Goal: Obtain resource: Download file/media

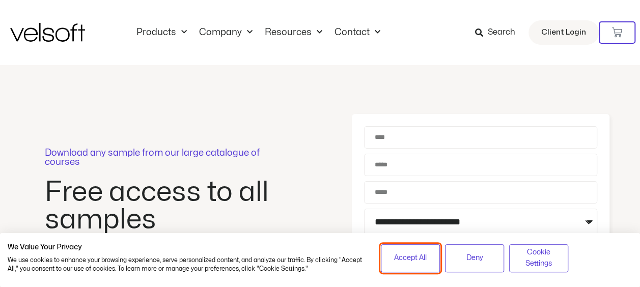
click at [406, 257] on span "Accept All" at bounding box center [410, 258] width 33 height 11
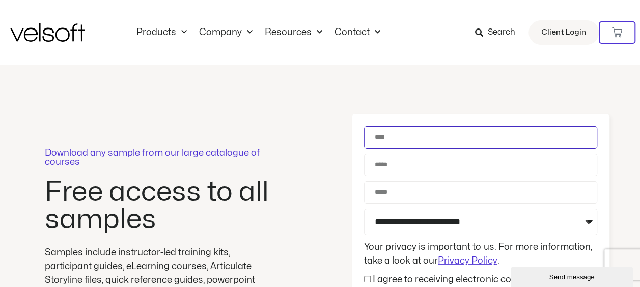
click at [428, 142] on input "Name" at bounding box center [480, 137] width 233 height 22
type input "**********"
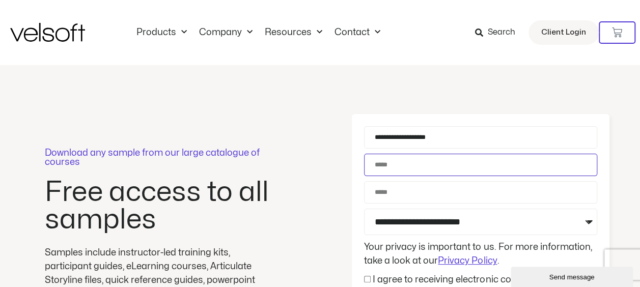
type input "**********"
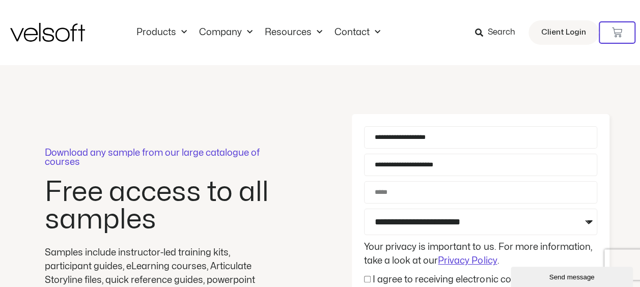
type input "**********"
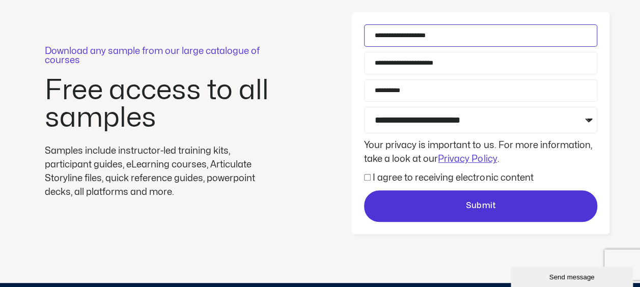
scroll to position [153, 0]
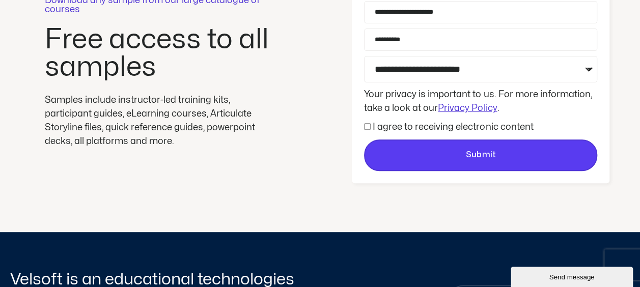
click at [464, 152] on span "Submit" at bounding box center [480, 155] width 231 height 13
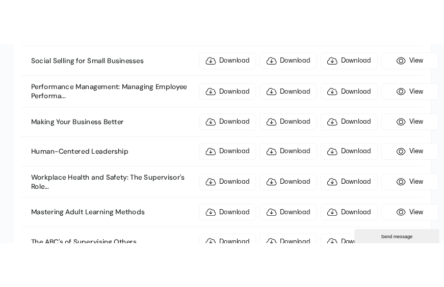
scroll to position [764, 0]
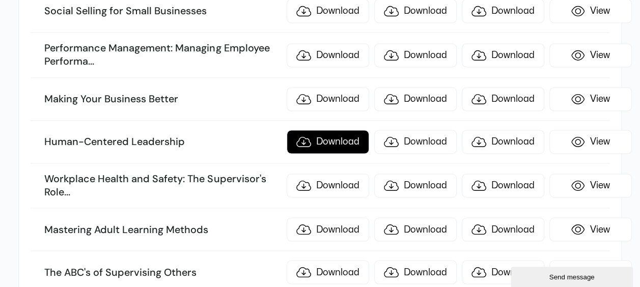
click at [346, 130] on link "Download" at bounding box center [328, 142] width 83 height 24
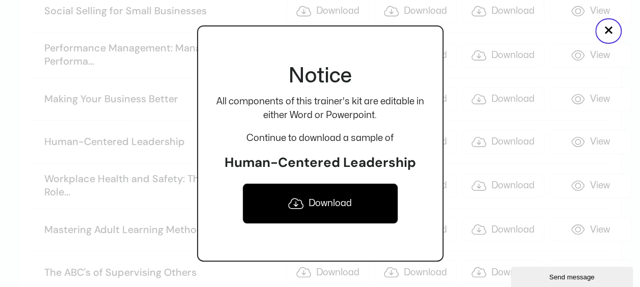
click at [317, 200] on link "Download" at bounding box center [320, 203] width 156 height 41
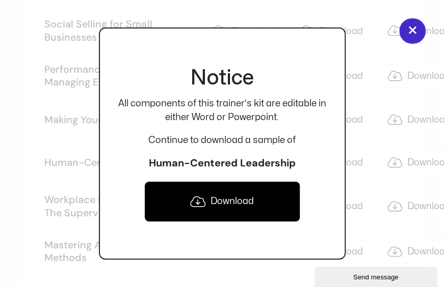
click at [410, 34] on button "×" at bounding box center [412, 30] width 26 height 25
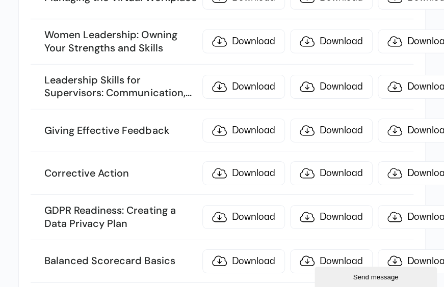
scroll to position [1121, 0]
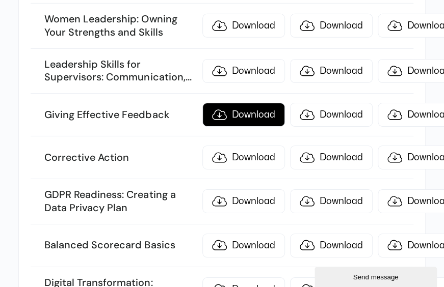
click at [228, 103] on link "Download" at bounding box center [243, 115] width 83 height 24
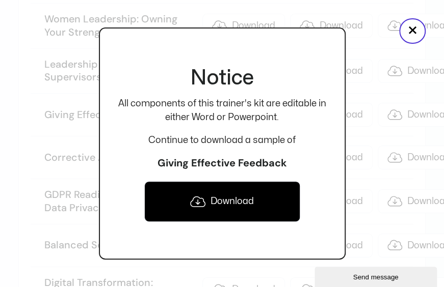
click at [212, 200] on link "Download" at bounding box center [222, 201] width 156 height 41
click at [410, 28] on button "×" at bounding box center [412, 30] width 26 height 25
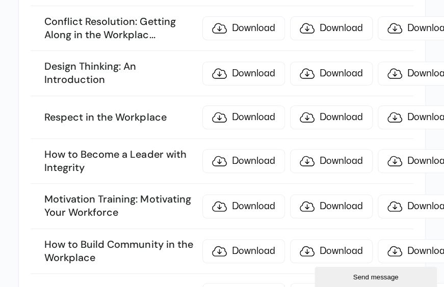
scroll to position [1528, 0]
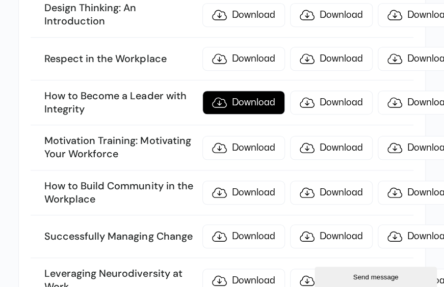
click at [219, 91] on link "Download" at bounding box center [243, 103] width 83 height 24
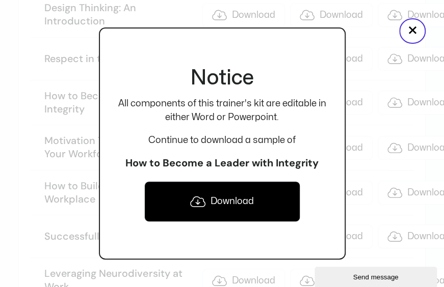
click at [223, 192] on link "Download" at bounding box center [222, 201] width 156 height 41
click at [409, 23] on button "×" at bounding box center [412, 30] width 26 height 25
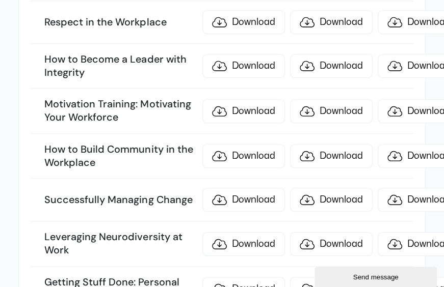
scroll to position [1579, 0]
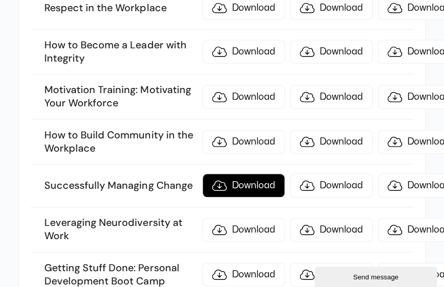
click at [212, 174] on link "Download" at bounding box center [243, 186] width 83 height 24
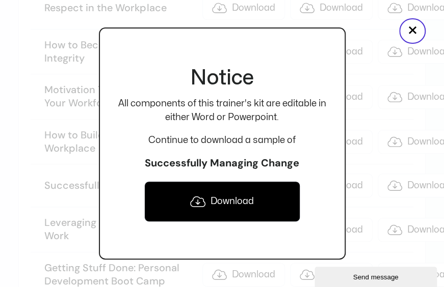
click at [231, 202] on link "Download" at bounding box center [222, 201] width 156 height 41
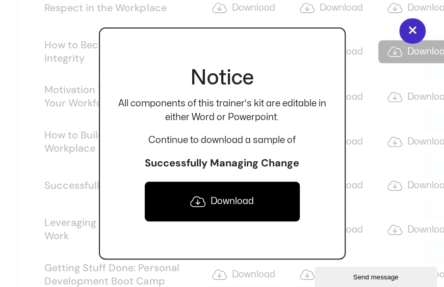
click at [417, 26] on button "×" at bounding box center [412, 30] width 26 height 25
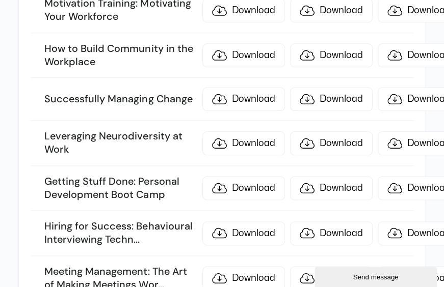
scroll to position [1681, 0]
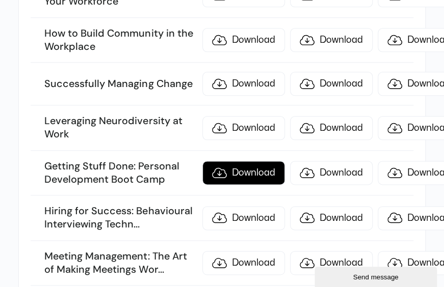
click at [213, 161] on link "Download" at bounding box center [243, 173] width 83 height 24
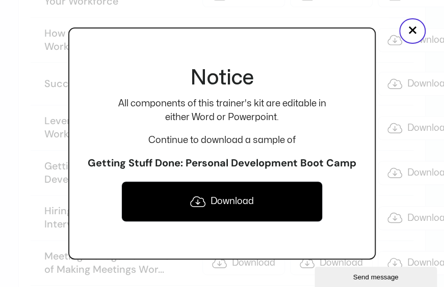
click at [232, 192] on link "Download" at bounding box center [221, 201] width 201 height 41
click at [402, 31] on button "×" at bounding box center [412, 30] width 26 height 25
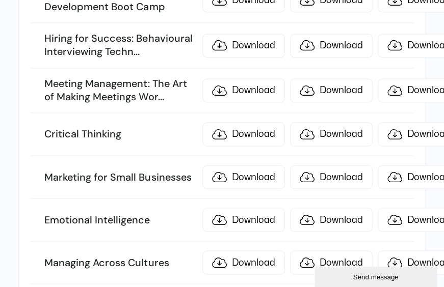
scroll to position [1885, 0]
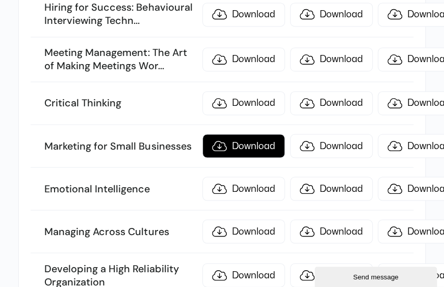
click at [245, 134] on link "Download" at bounding box center [243, 146] width 83 height 24
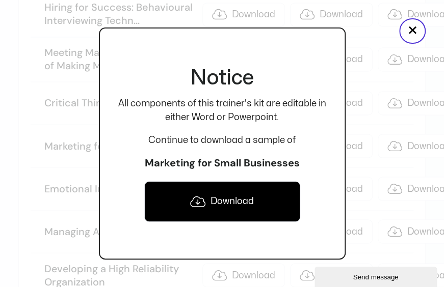
click at [212, 203] on link "Download" at bounding box center [222, 201] width 156 height 41
click at [408, 22] on button "×" at bounding box center [412, 30] width 26 height 25
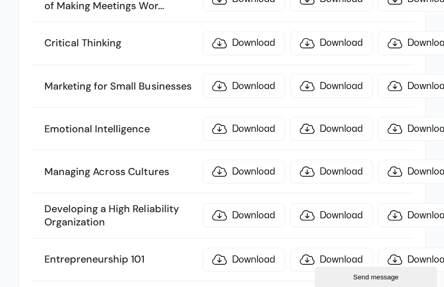
scroll to position [2088, 0]
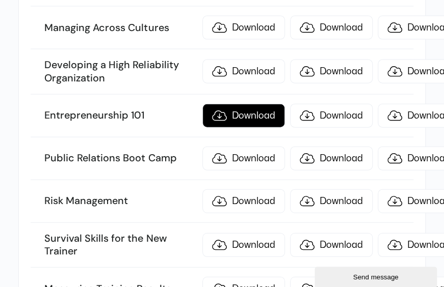
click at [231, 104] on link "Download" at bounding box center [243, 116] width 83 height 24
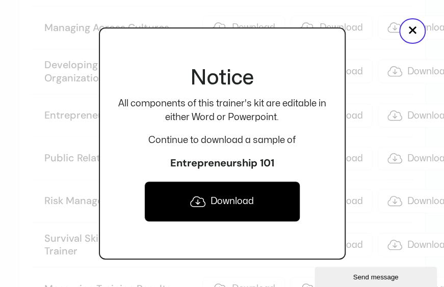
click at [218, 196] on link "Download" at bounding box center [222, 201] width 156 height 41
click at [407, 33] on button "×" at bounding box center [412, 30] width 26 height 25
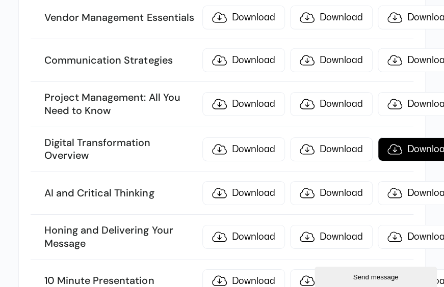
scroll to position [2394, 0]
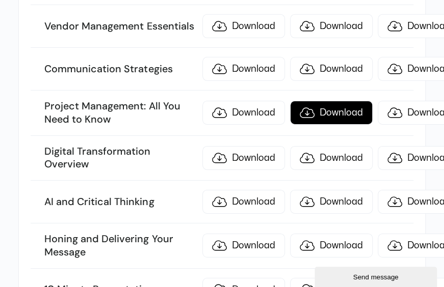
click at [314, 101] on link "Download" at bounding box center [331, 113] width 83 height 24
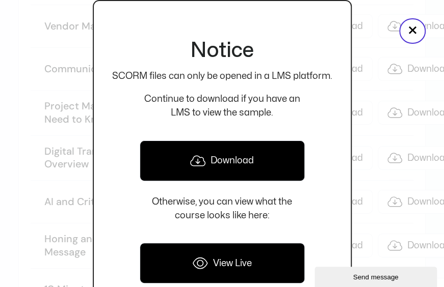
click at [202, 261] on icon at bounding box center [200, 263] width 15 height 12
click at [404, 26] on button "×" at bounding box center [412, 30] width 26 height 25
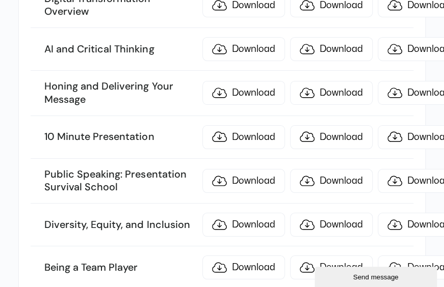
scroll to position [2598, 0]
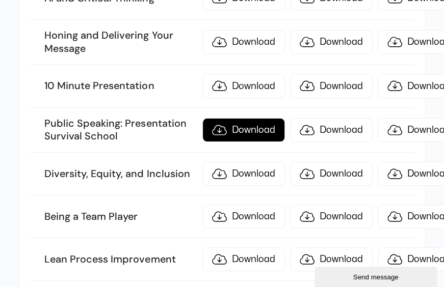
click at [224, 118] on link "Download" at bounding box center [243, 130] width 83 height 24
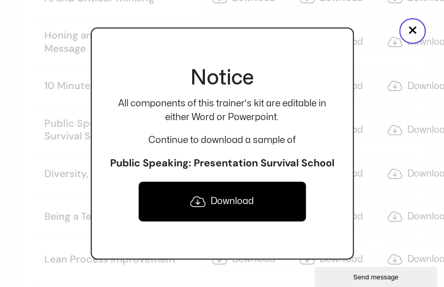
click at [229, 196] on link "Download" at bounding box center [222, 201] width 168 height 41
click at [415, 29] on button "×" at bounding box center [412, 30] width 26 height 25
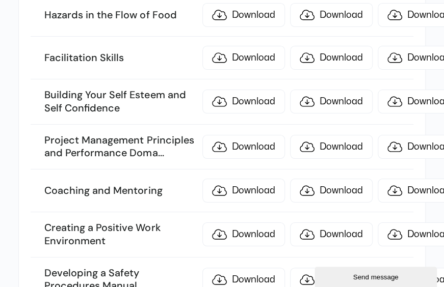
scroll to position [3871, 0]
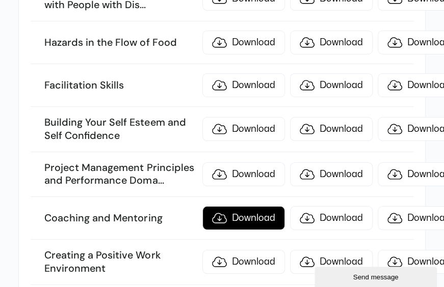
click at [247, 206] on link "Download" at bounding box center [243, 218] width 83 height 24
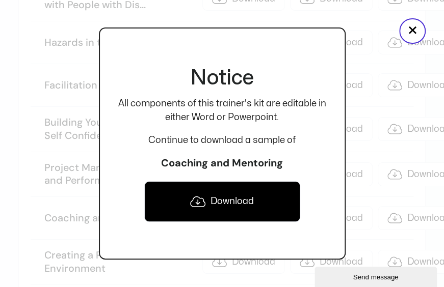
click at [225, 200] on link "Download" at bounding box center [222, 201] width 156 height 41
click at [415, 31] on button "×" at bounding box center [412, 30] width 26 height 25
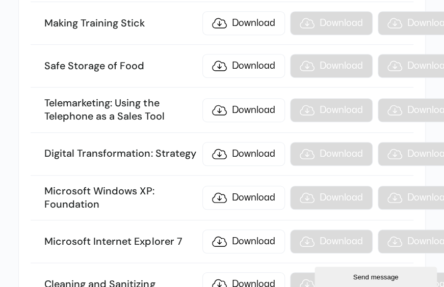
scroll to position [7895, 0]
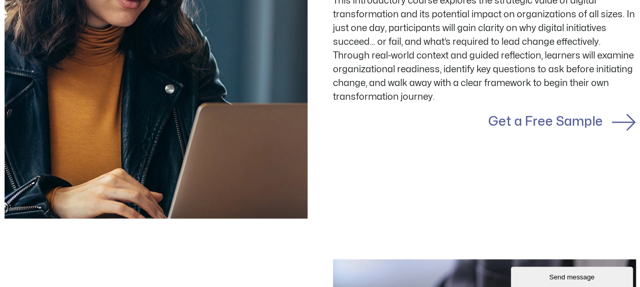
scroll to position [968, 0]
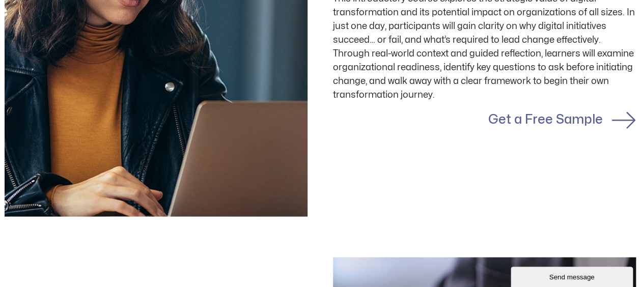
click at [562, 122] on link "Get a Free Sample" at bounding box center [546, 120] width 115 height 12
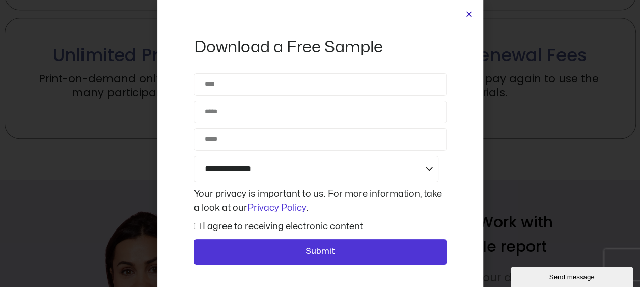
scroll to position [3108, 0]
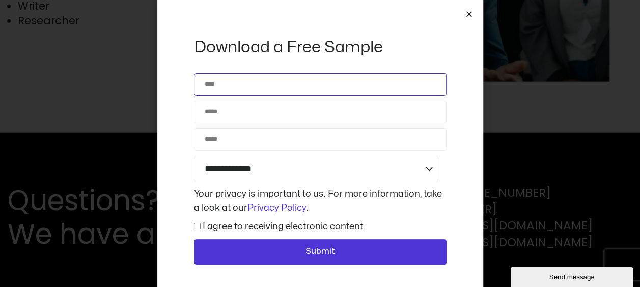
click at [261, 89] on input "Name" at bounding box center [320, 84] width 253 height 22
type input "**********"
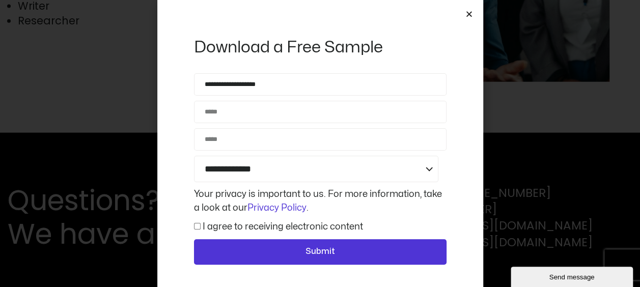
type input "**********"
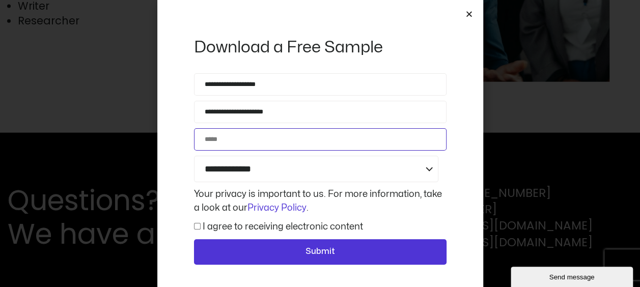
type input "**********"
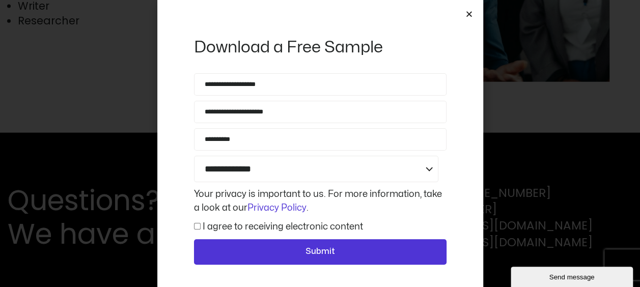
click at [196, 221] on span "I agree to receiving electronic content" at bounding box center [278, 227] width 169 height 14
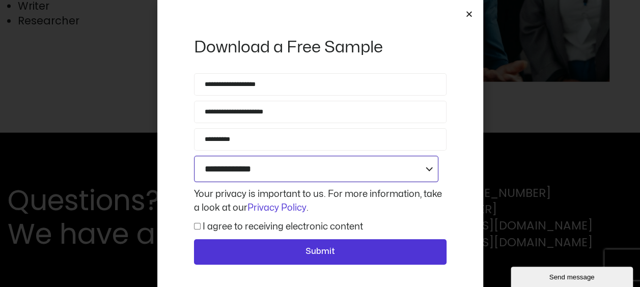
click at [427, 171] on select "**********" at bounding box center [316, 169] width 245 height 26
select select "**********"
click at [194, 156] on select "**********" at bounding box center [316, 169] width 245 height 26
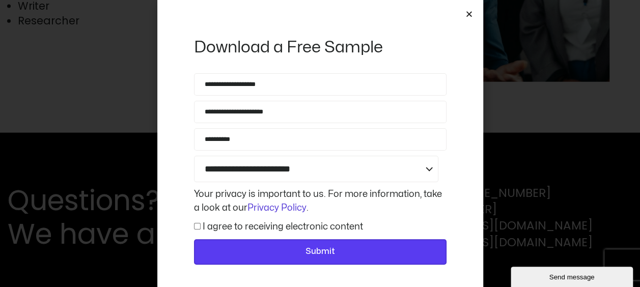
click at [328, 252] on span "Submit" at bounding box center [321, 252] width 30 height 13
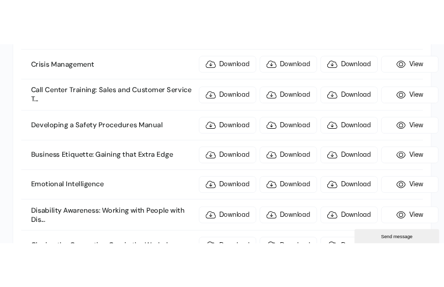
scroll to position [1223, 0]
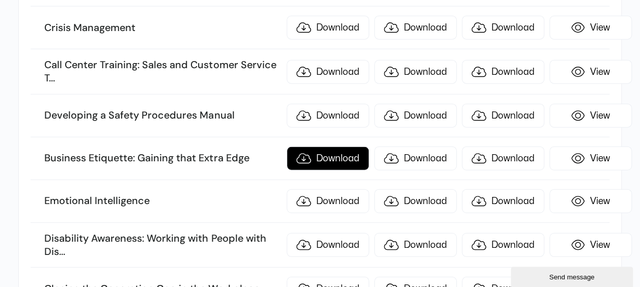
click at [313, 147] on link "Download" at bounding box center [328, 159] width 83 height 24
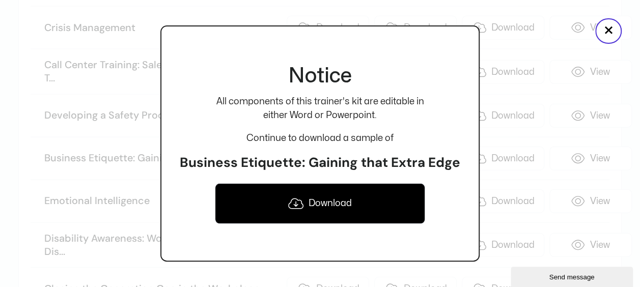
click at [294, 201] on icon at bounding box center [295, 204] width 15 height 12
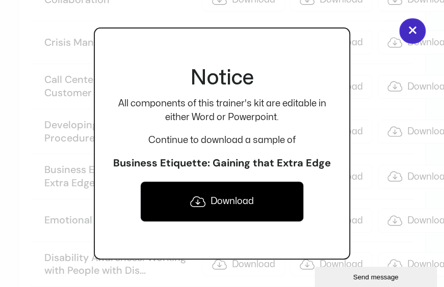
click at [411, 26] on button "×" at bounding box center [412, 30] width 26 height 25
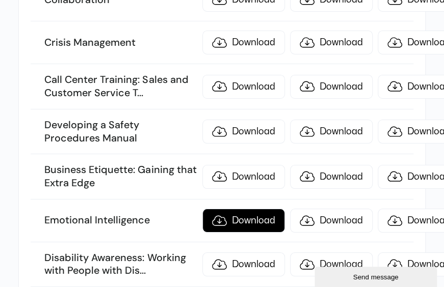
click at [215, 209] on link "Download" at bounding box center [243, 221] width 83 height 24
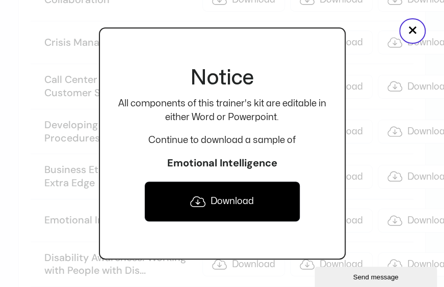
click at [218, 206] on link "Download" at bounding box center [222, 201] width 156 height 41
click at [408, 30] on button "×" at bounding box center [412, 30] width 26 height 25
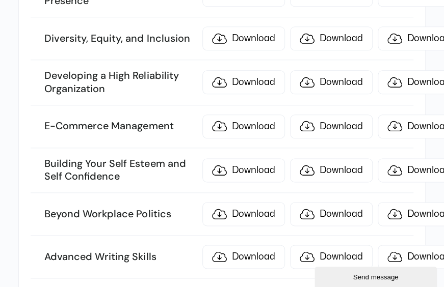
scroll to position [1681, 0]
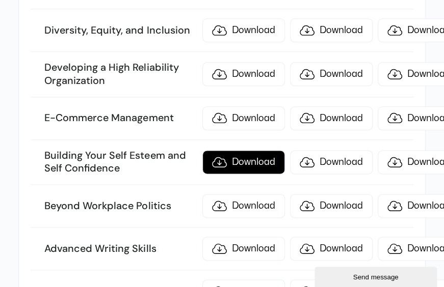
click at [225, 150] on link "Download" at bounding box center [243, 162] width 83 height 24
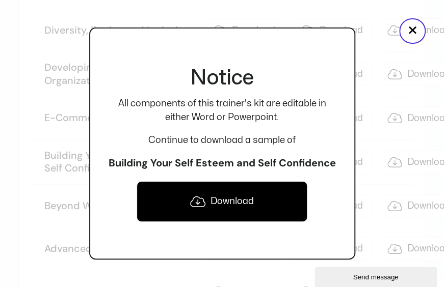
click at [213, 203] on link "Download" at bounding box center [222, 201] width 171 height 41
click at [405, 28] on button "×" at bounding box center [412, 30] width 26 height 25
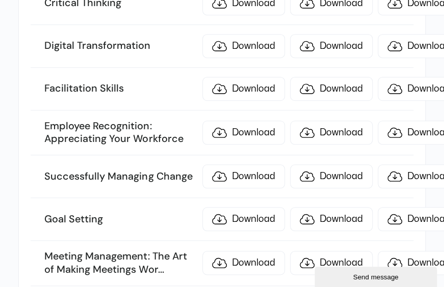
scroll to position [2904, 0]
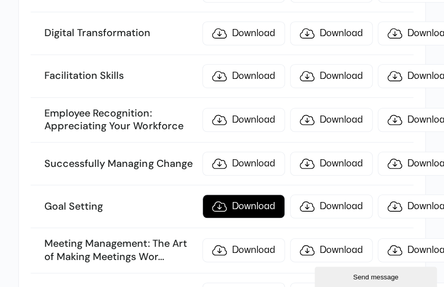
click at [219, 195] on link "Download" at bounding box center [243, 207] width 83 height 24
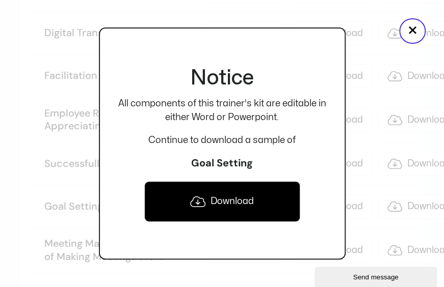
click at [204, 197] on icon at bounding box center [197, 202] width 15 height 12
